Goal: Find contact information: Find contact information

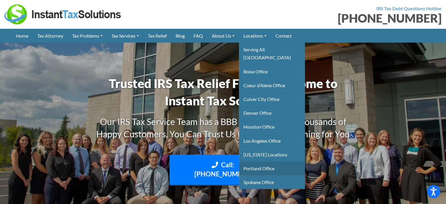
click at [265, 161] on link "Portland Office" at bounding box center [272, 168] width 66 height 14
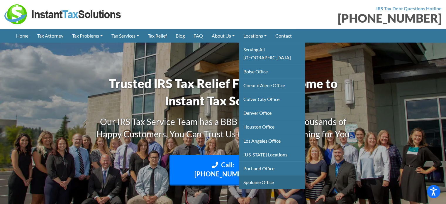
click at [263, 175] on link "Spokane Office" at bounding box center [272, 182] width 66 height 14
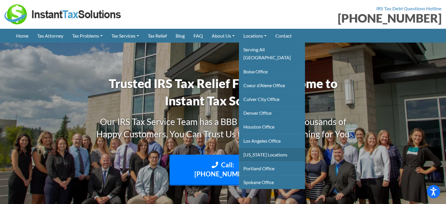
click at [266, 147] on link "Montana Locations" at bounding box center [272, 154] width 66 height 14
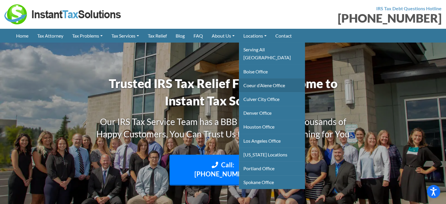
click at [266, 79] on link "Coeur d’Alene Office" at bounding box center [272, 85] width 66 height 14
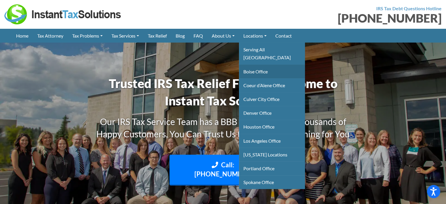
click at [258, 64] on link "Boise Office" at bounding box center [272, 71] width 66 height 14
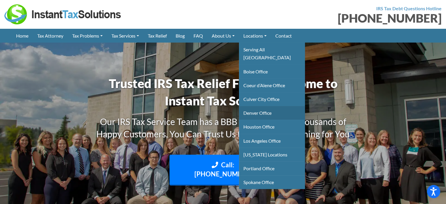
click at [267, 106] on link "Denver Office" at bounding box center [272, 113] width 66 height 14
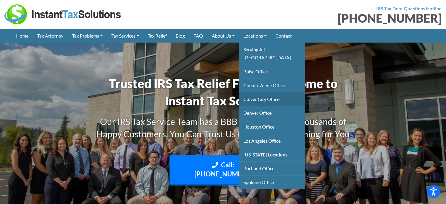
click at [263, 92] on link "Culver City Office" at bounding box center [272, 99] width 66 height 14
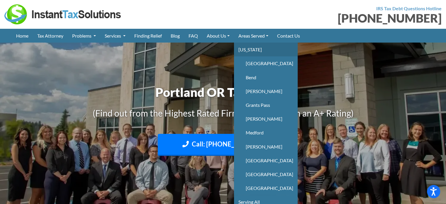
click at [249, 50] on link "[US_STATE]" at bounding box center [266, 49] width 64 height 14
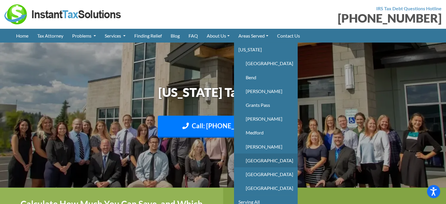
click at [257, 163] on link "Portland" at bounding box center [266, 160] width 64 height 14
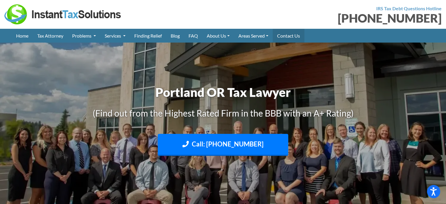
click at [290, 35] on link "Contact Us" at bounding box center [289, 36] width 32 height 14
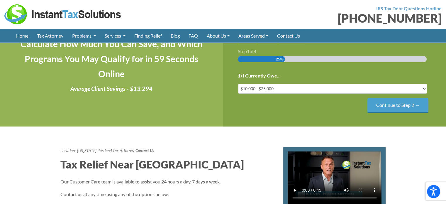
scroll to position [117, 0]
click at [291, 123] on div "[PHONE_NUMBER] Step 1 of 4 25% 1) I Currently Owe... Less than $10,000 $10,000 …" at bounding box center [334, 77] width 223 height 99
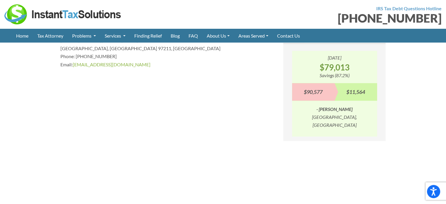
scroll to position [528, 0]
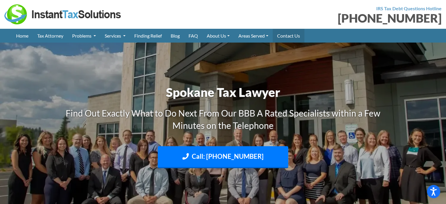
click at [293, 36] on link "Contact Us" at bounding box center [289, 36] width 32 height 14
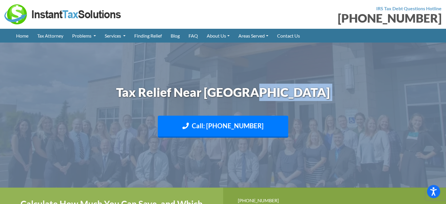
click at [344, 98] on div "Tax Relief Near [GEOGRAPHIC_DATA] Call: [PHONE_NUMBER] Text: [PHONE_NUMBER]" at bounding box center [223, 115] width 334 height 69
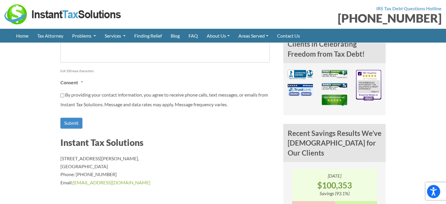
scroll to position [410, 0]
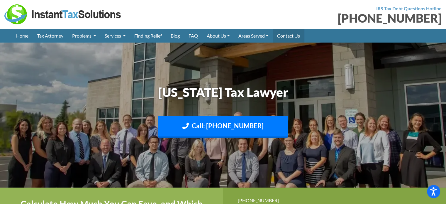
click at [295, 36] on link "Contact Us" at bounding box center [289, 36] width 32 height 14
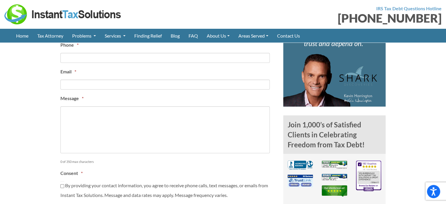
scroll to position [381, 0]
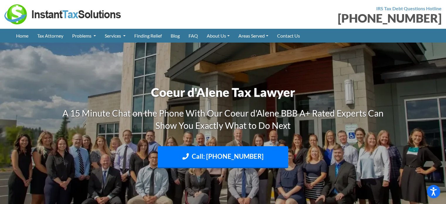
click at [100, 75] on img at bounding box center [223, 130] width 446 height 266
click at [299, 36] on link "Contact Us" at bounding box center [289, 36] width 32 height 14
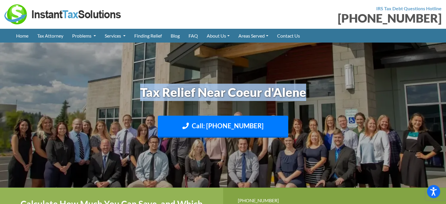
drag, startPoint x: 142, startPoint y: 89, endPoint x: 335, endPoint y: 90, distance: 193.1
click at [335, 90] on h1 "Tax Relief Near Coeur d'Alene" at bounding box center [222, 92] width 325 height 17
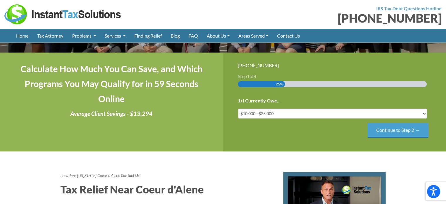
scroll to position [88, 0]
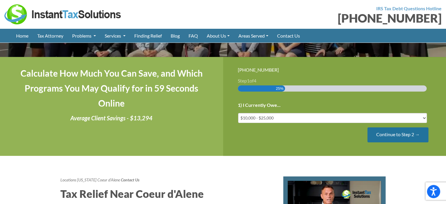
click at [388, 138] on input "Continue to Step 2 →" at bounding box center [397, 134] width 61 height 15
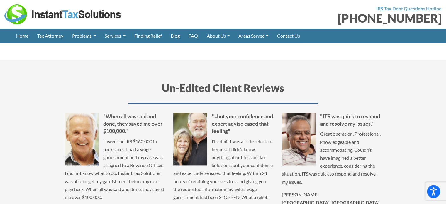
scroll to position [703, 0]
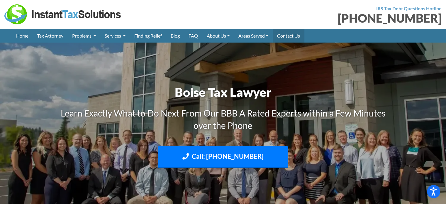
drag, startPoint x: 0, startPoint y: 0, endPoint x: 292, endPoint y: 36, distance: 294.4
click at [292, 36] on link "Contact Us" at bounding box center [289, 36] width 32 height 14
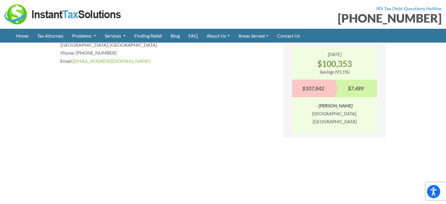
scroll to position [528, 0]
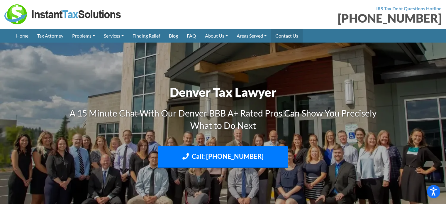
drag, startPoint x: 0, startPoint y: 0, endPoint x: 288, endPoint y: 34, distance: 290.1
click at [288, 34] on link "Contact Us" at bounding box center [287, 36] width 32 height 14
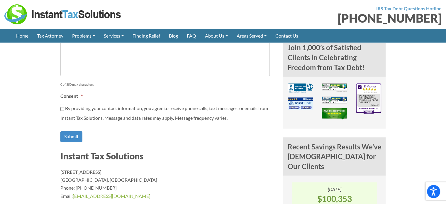
scroll to position [440, 0]
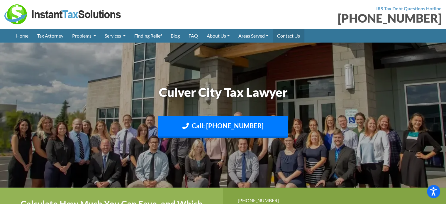
drag, startPoint x: 0, startPoint y: 0, endPoint x: 284, endPoint y: 35, distance: 285.8
click at [284, 35] on link "Contact Us" at bounding box center [289, 36] width 32 height 14
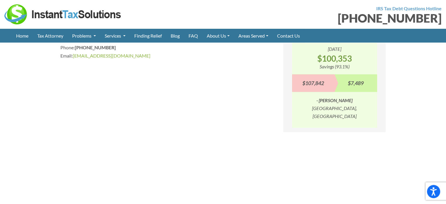
scroll to position [528, 0]
